Goal: Transaction & Acquisition: Purchase product/service

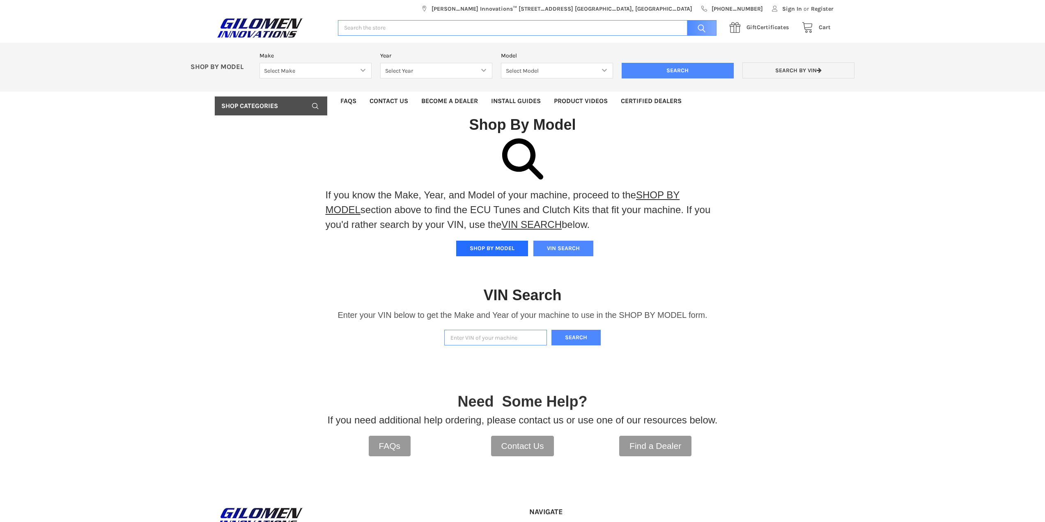
click at [492, 248] on button "SHOP BY MODEL" at bounding box center [492, 249] width 72 height 16
click at [488, 249] on button "SHOP BY MODEL" at bounding box center [492, 249] width 72 height 16
click at [335, 71] on select "Select Make Bobcat UTV Gravely UTV ACE 900 RANGER 570 Ranger 700 / 800 RANGER 9…" at bounding box center [315, 71] width 112 height 16
select select "606"
click at [259, 63] on select "Select Make Bobcat UTV Gravely UTV ACE 900 RANGER 570 Ranger 700 / 800 RANGER 9…" at bounding box center [315, 71] width 112 height 16
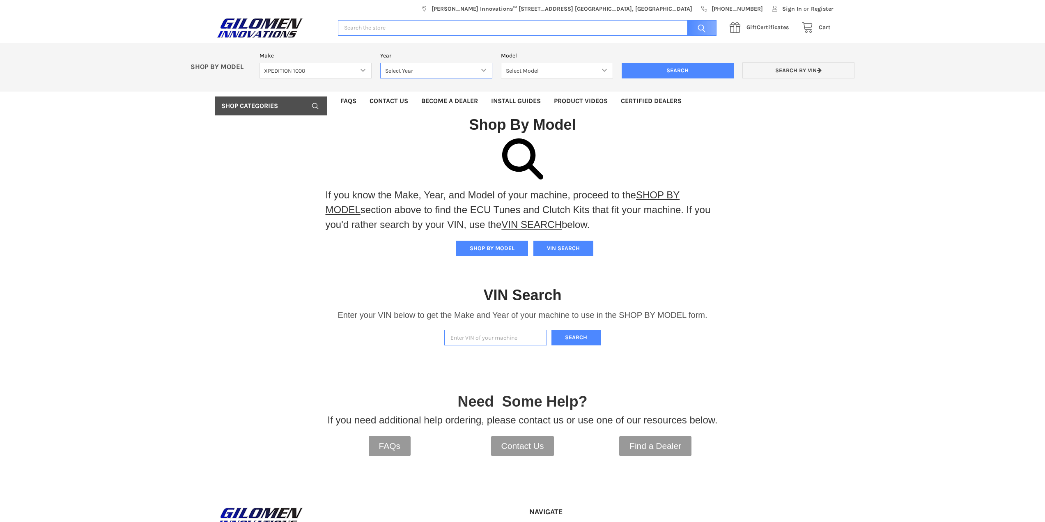
click at [432, 70] on select "Select Year [DATE] 2025 2026" at bounding box center [436, 71] width 112 height 16
select select "607"
click at [380, 63] on select "Select Year [DATE] 2025 2026" at bounding box center [436, 71] width 112 height 16
click at [548, 73] on select "Select Model XPEDITION 1000 2 AND 5 PASSENGER MODELS XPEDITION 1000 NORTHSTAR 2…" at bounding box center [557, 71] width 112 height 16
select select "609"
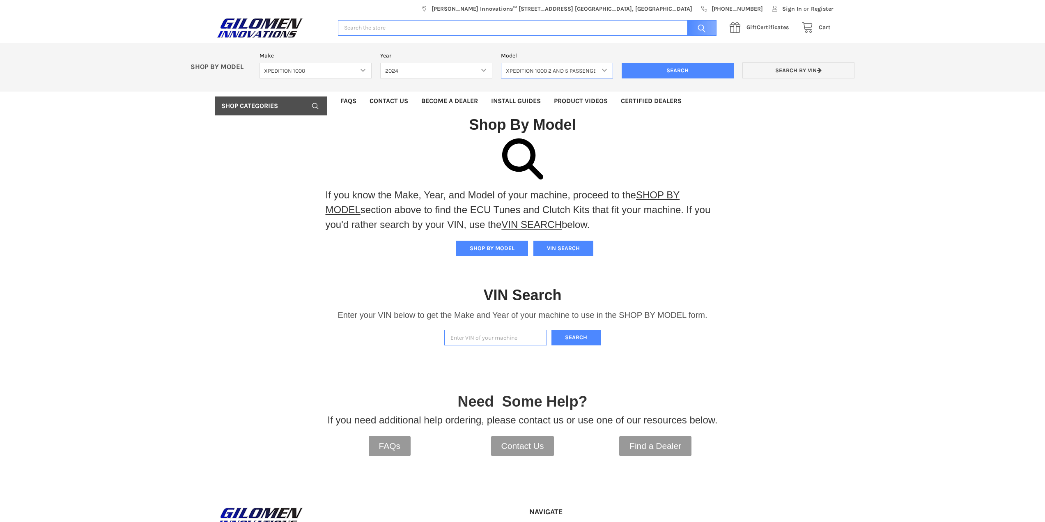
click at [501, 63] on select "Select Model XPEDITION 1000 2 AND 5 PASSENGER MODELS XPEDITION 1000 NORTHSTAR 2…" at bounding box center [557, 71] width 112 height 16
click at [667, 69] on input "Search" at bounding box center [677, 71] width 112 height 16
